Goal: Information Seeking & Learning: Learn about a topic

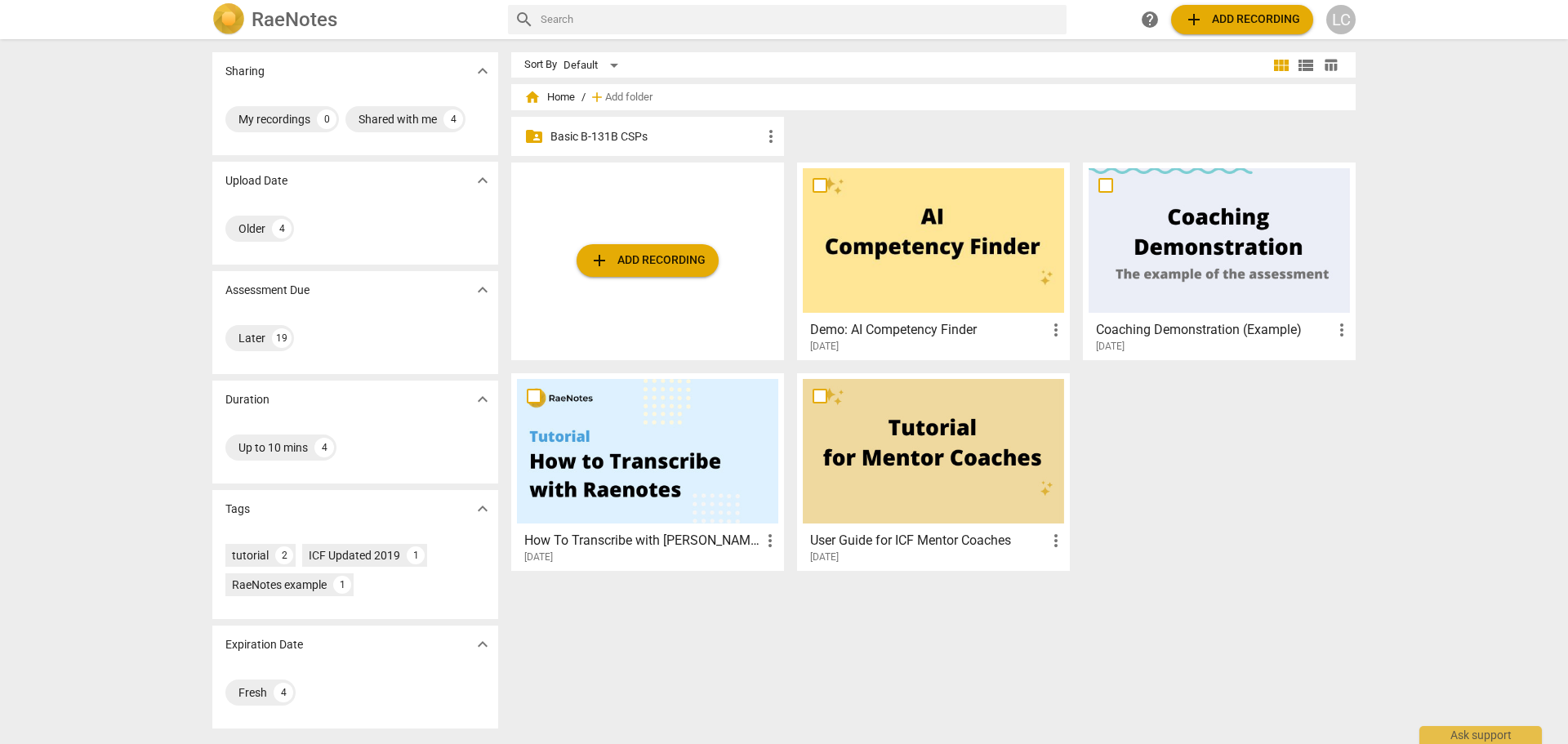
click at [612, 136] on p "Basic B-131B CSPs" at bounding box center [655, 136] width 210 height 17
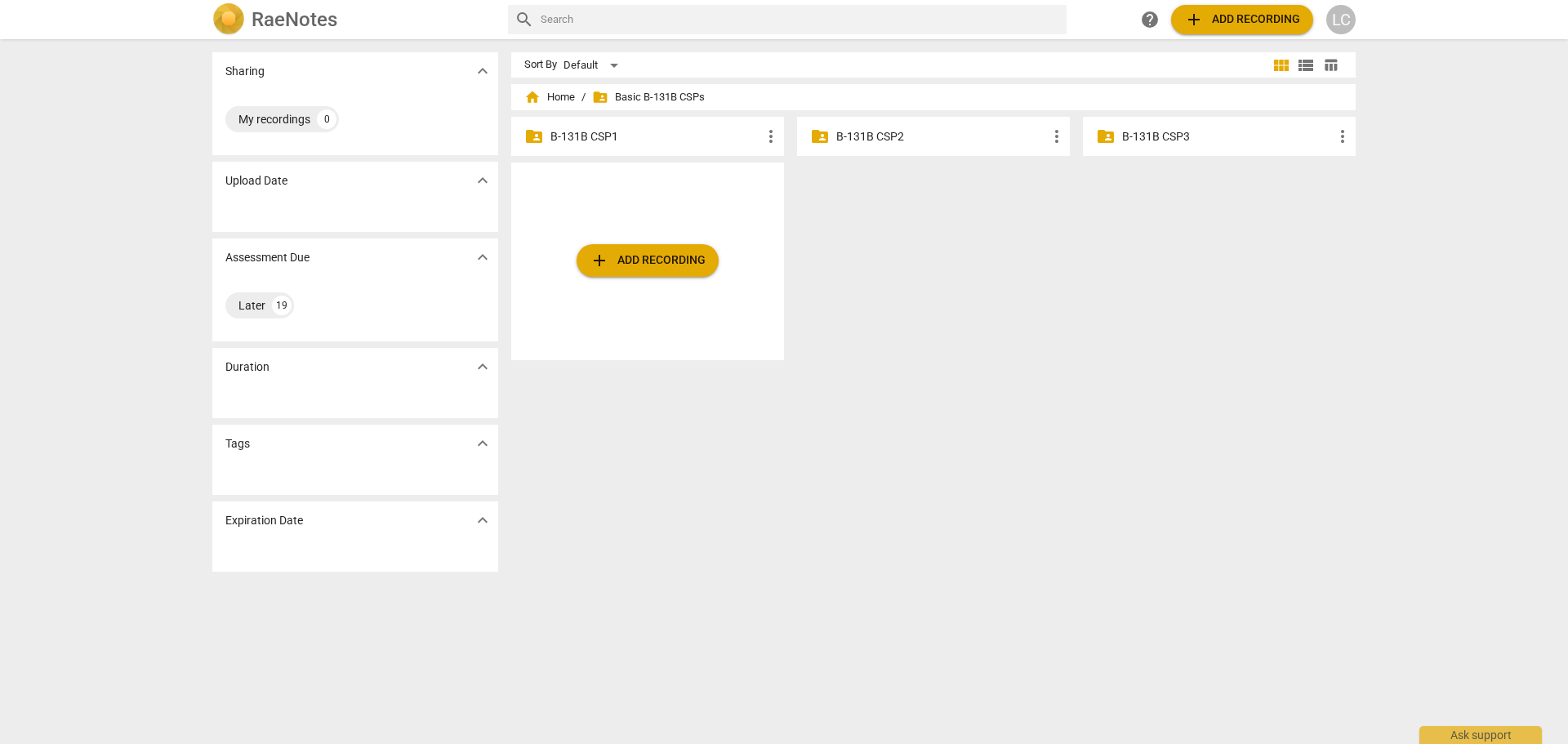
click at [572, 137] on p "B-131B CSP1" at bounding box center [655, 136] width 210 height 17
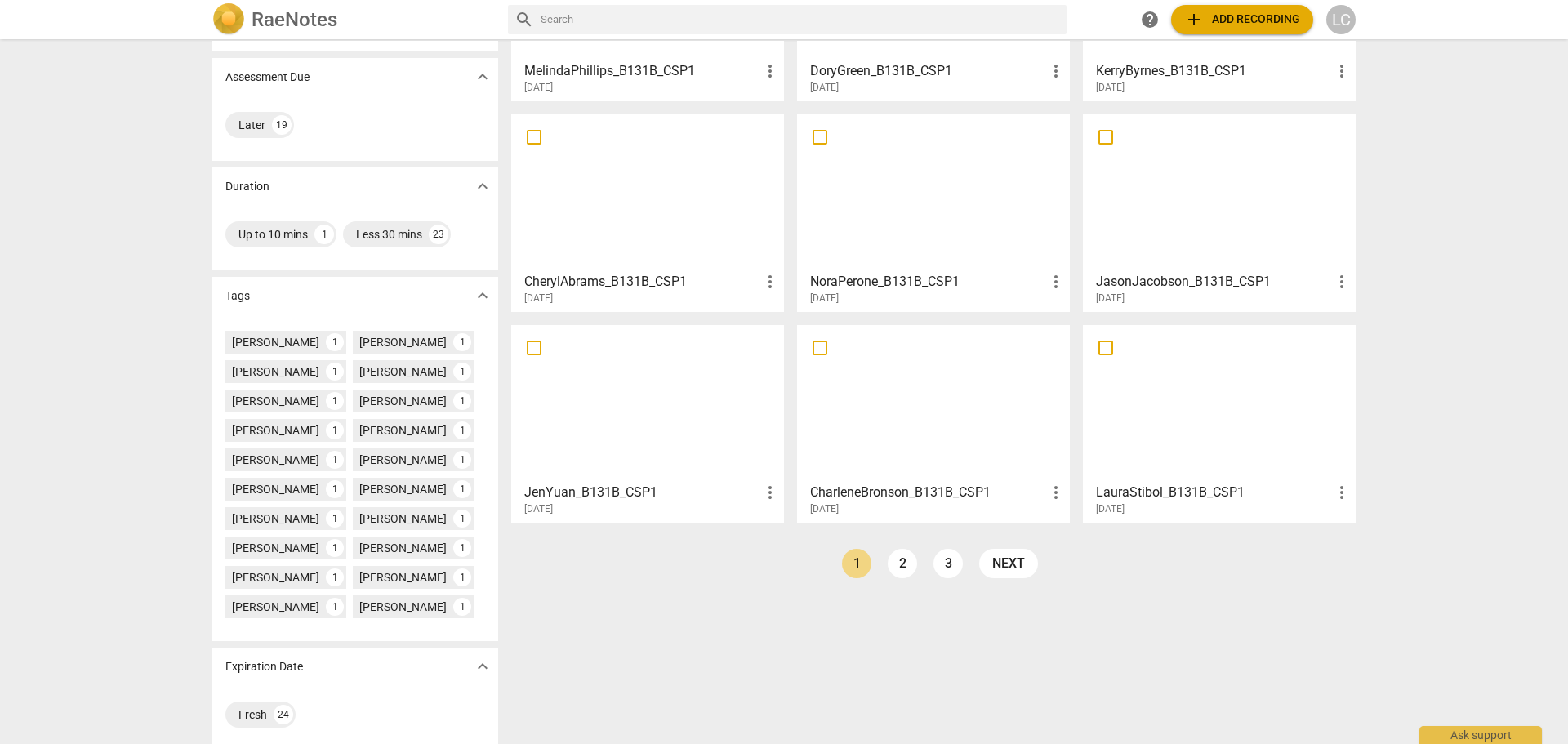
scroll to position [227, 0]
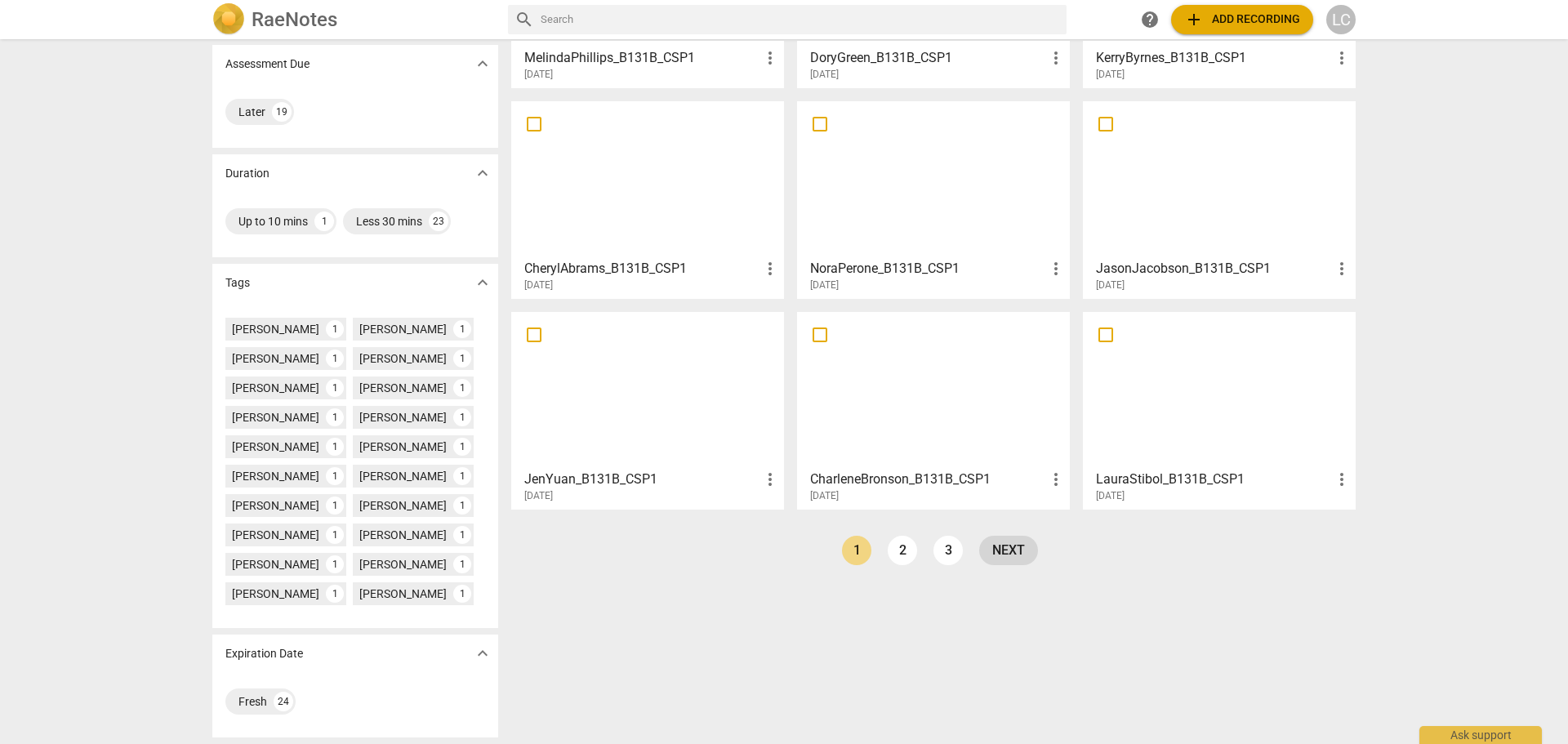
click at [998, 549] on link "next" at bounding box center [1008, 550] width 58 height 29
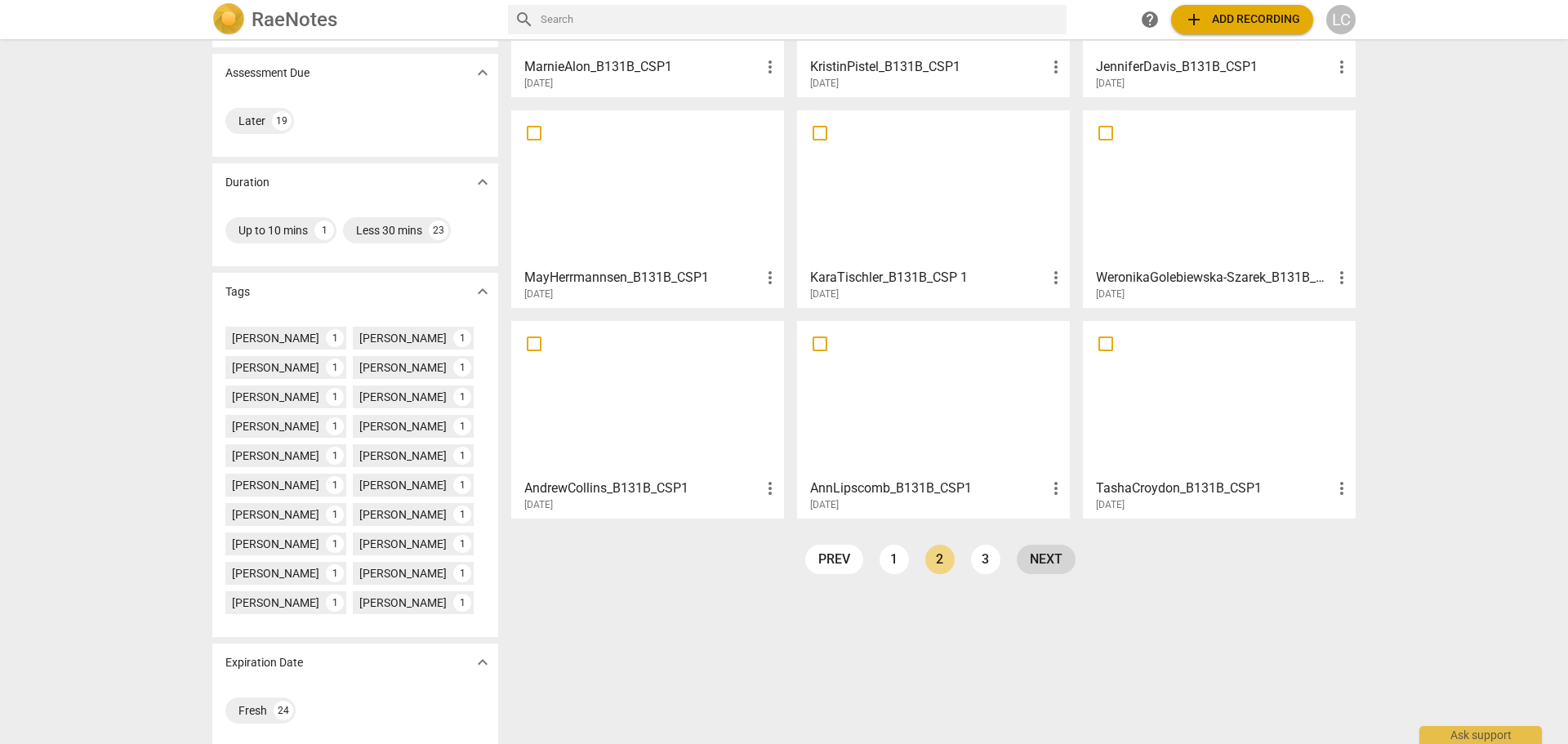
scroll to position [227, 0]
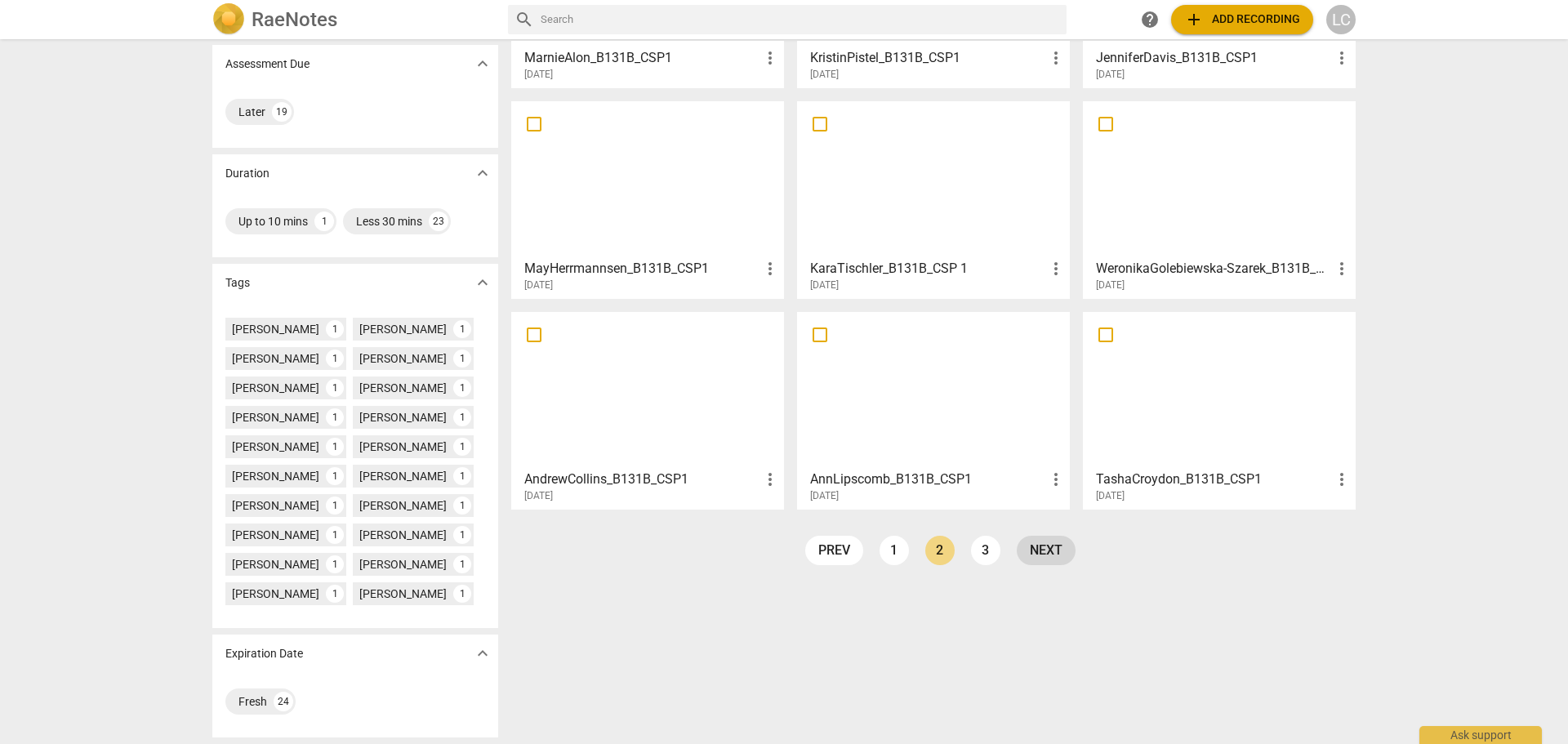
click at [1037, 546] on link "next" at bounding box center [1045, 550] width 58 height 29
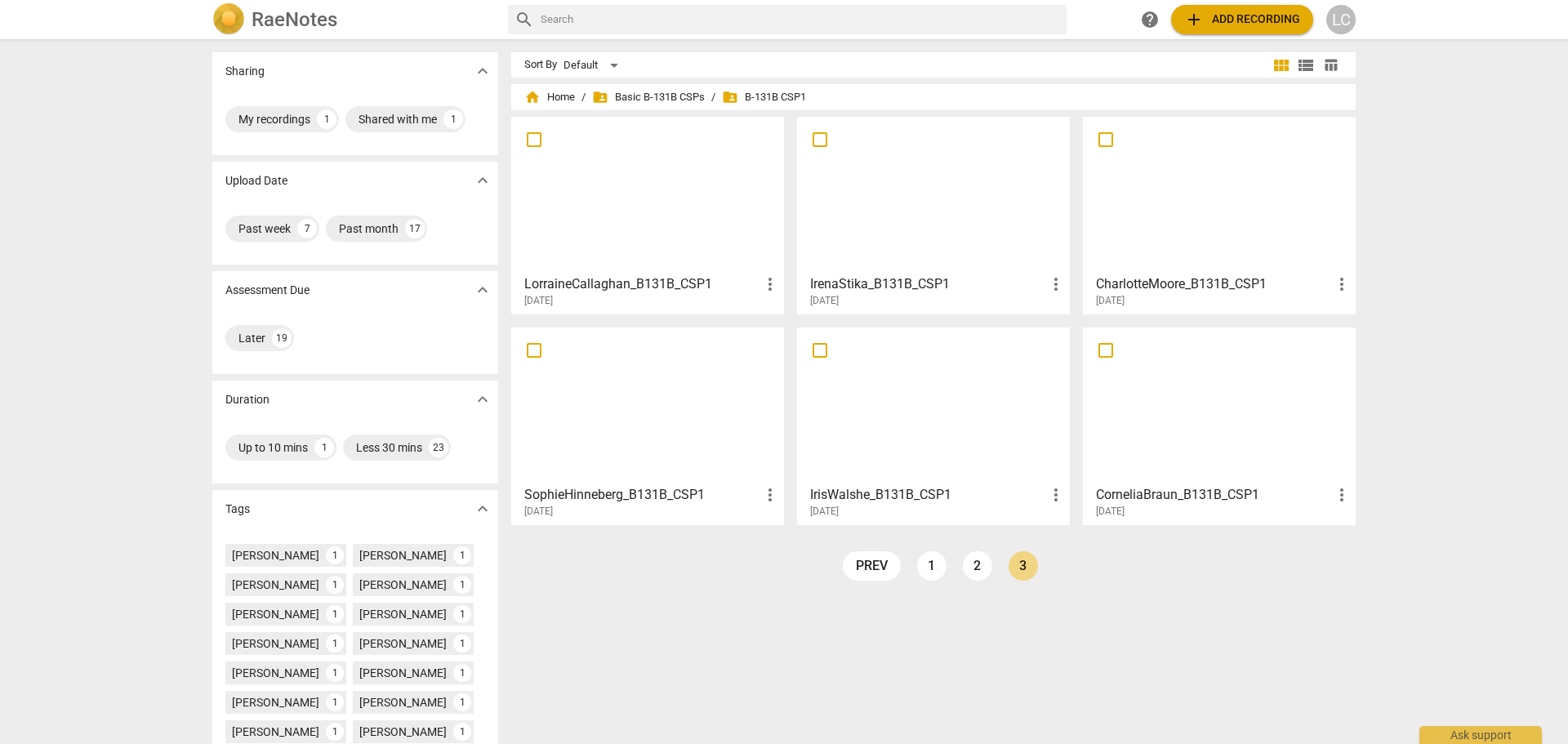
click at [615, 216] on div at bounding box center [647, 195] width 261 height 144
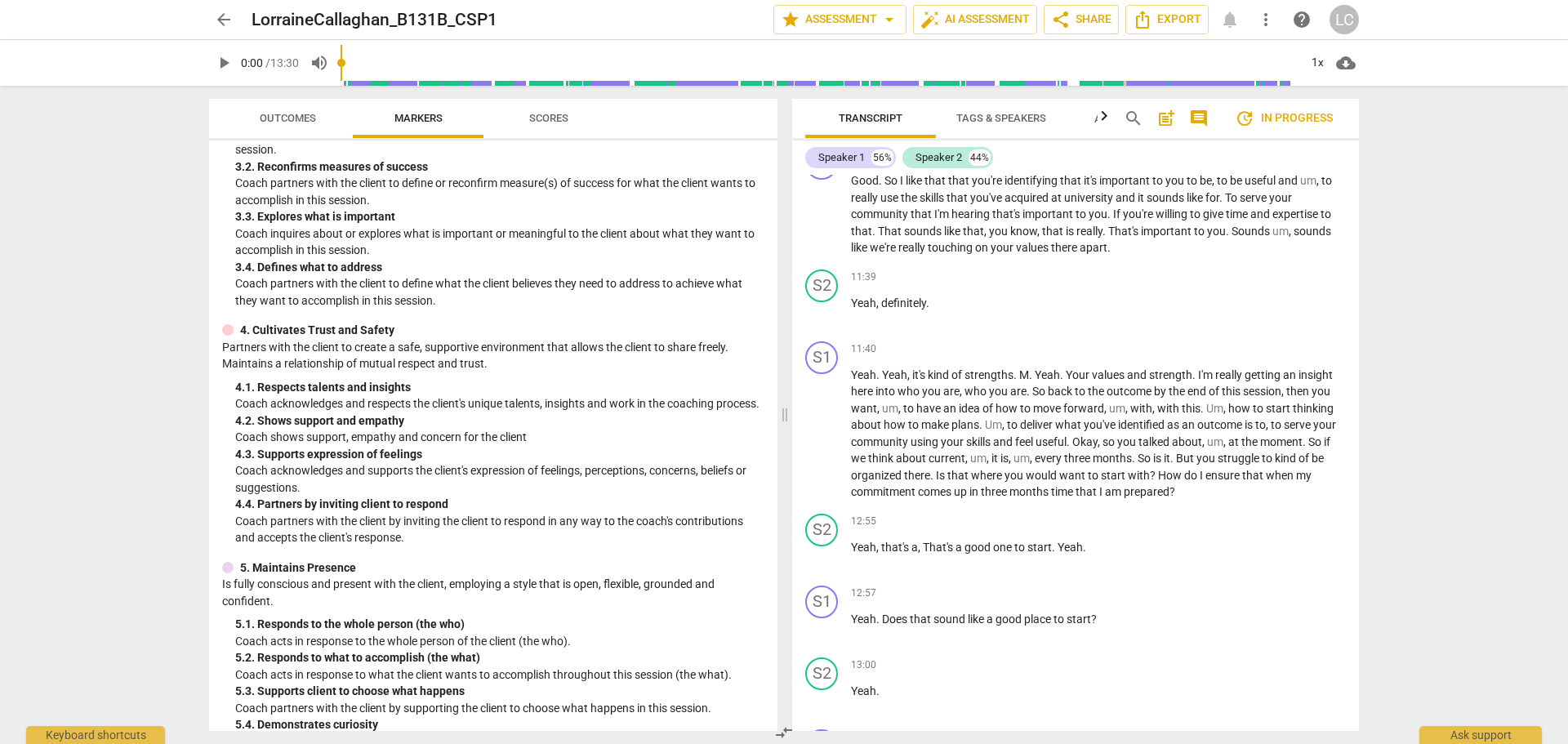
scroll to position [4533, 0]
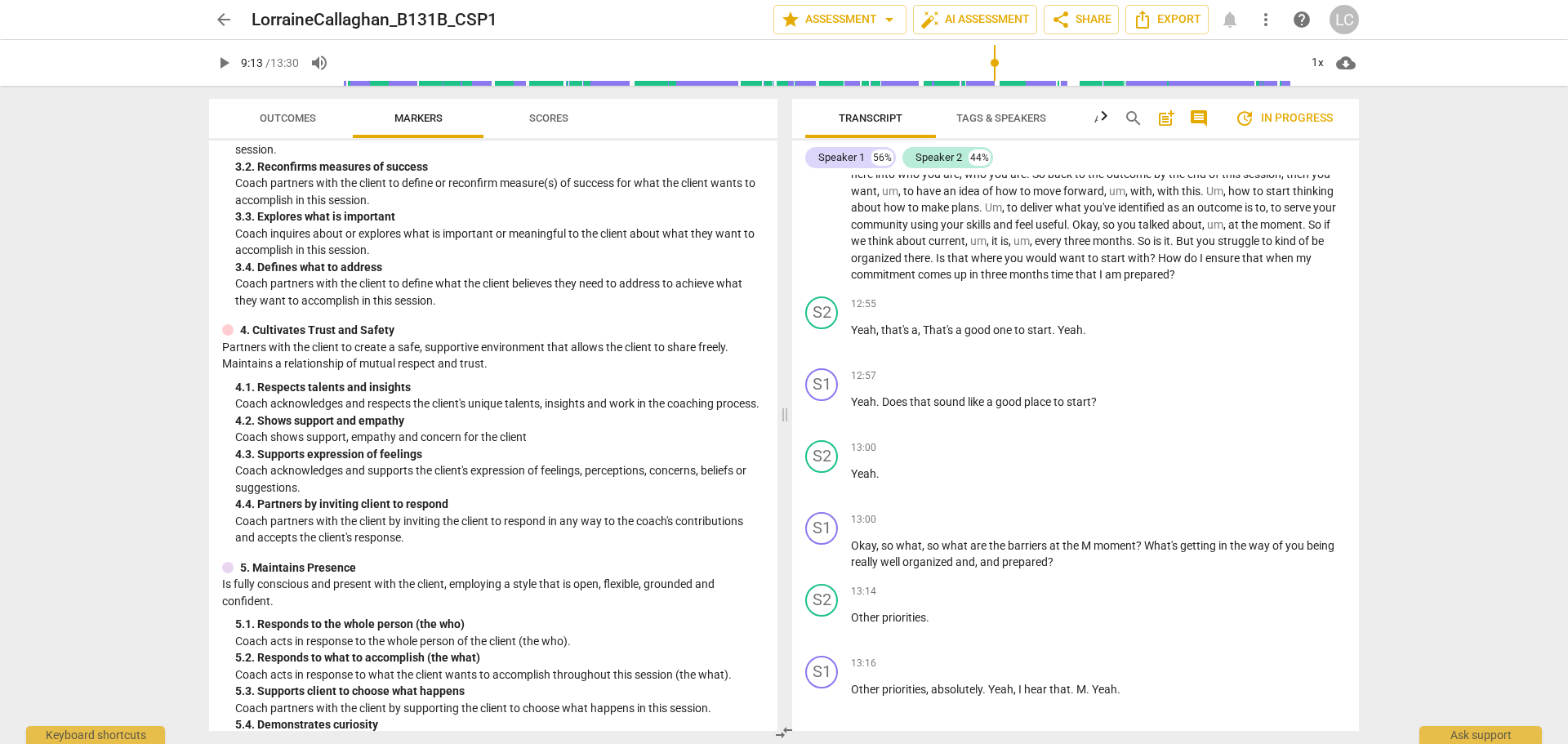
click at [995, 81] on input "range" at bounding box center [820, 63] width 958 height 52
click at [219, 58] on span "play_arrow" at bounding box center [223, 63] width 20 height 20
type input "810"
